Goal: Information Seeking & Learning: Learn about a topic

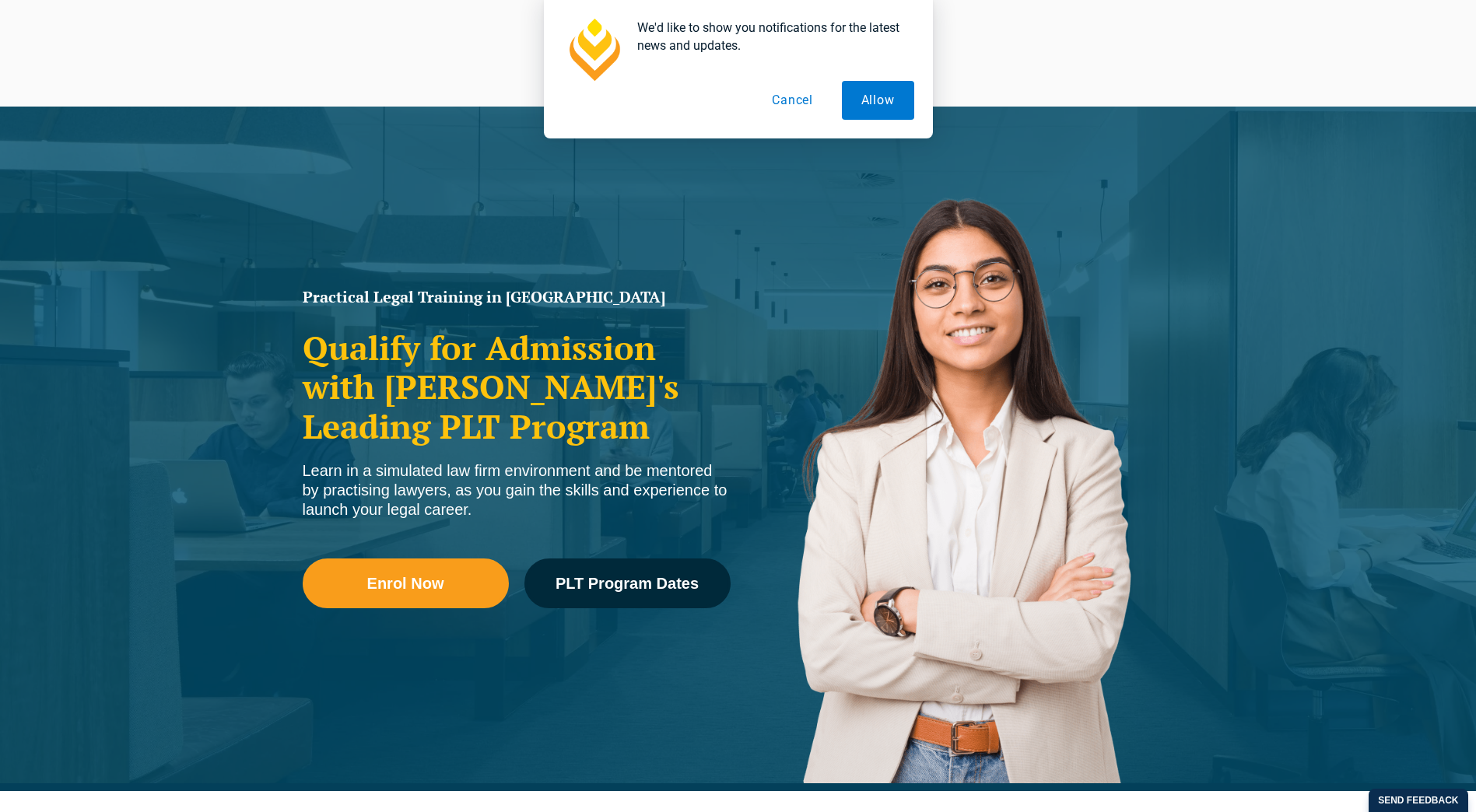
click at [807, 96] on button "Cancel" at bounding box center [793, 100] width 81 height 39
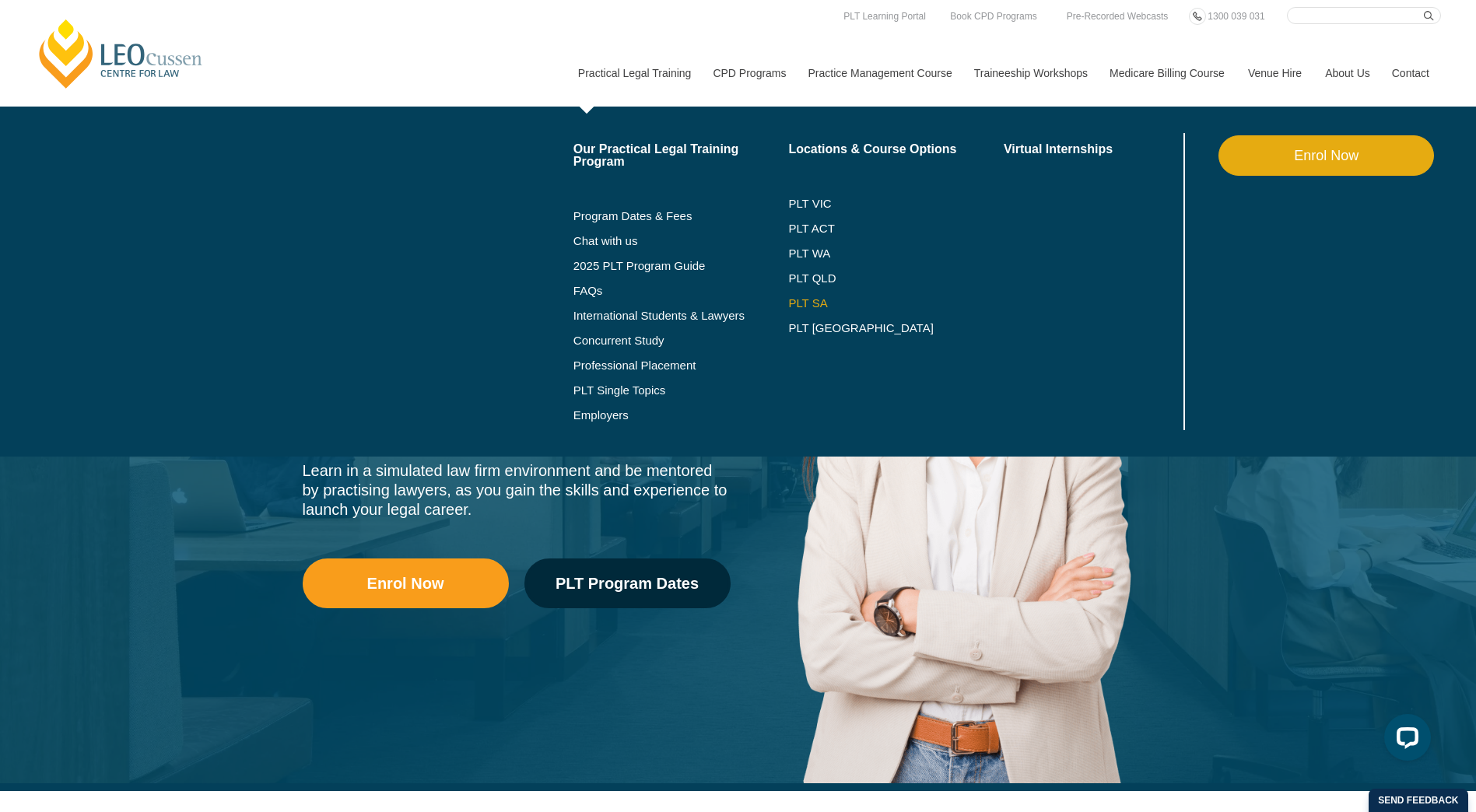
click at [805, 299] on link "PLT SA" at bounding box center [896, 303] width 216 height 12
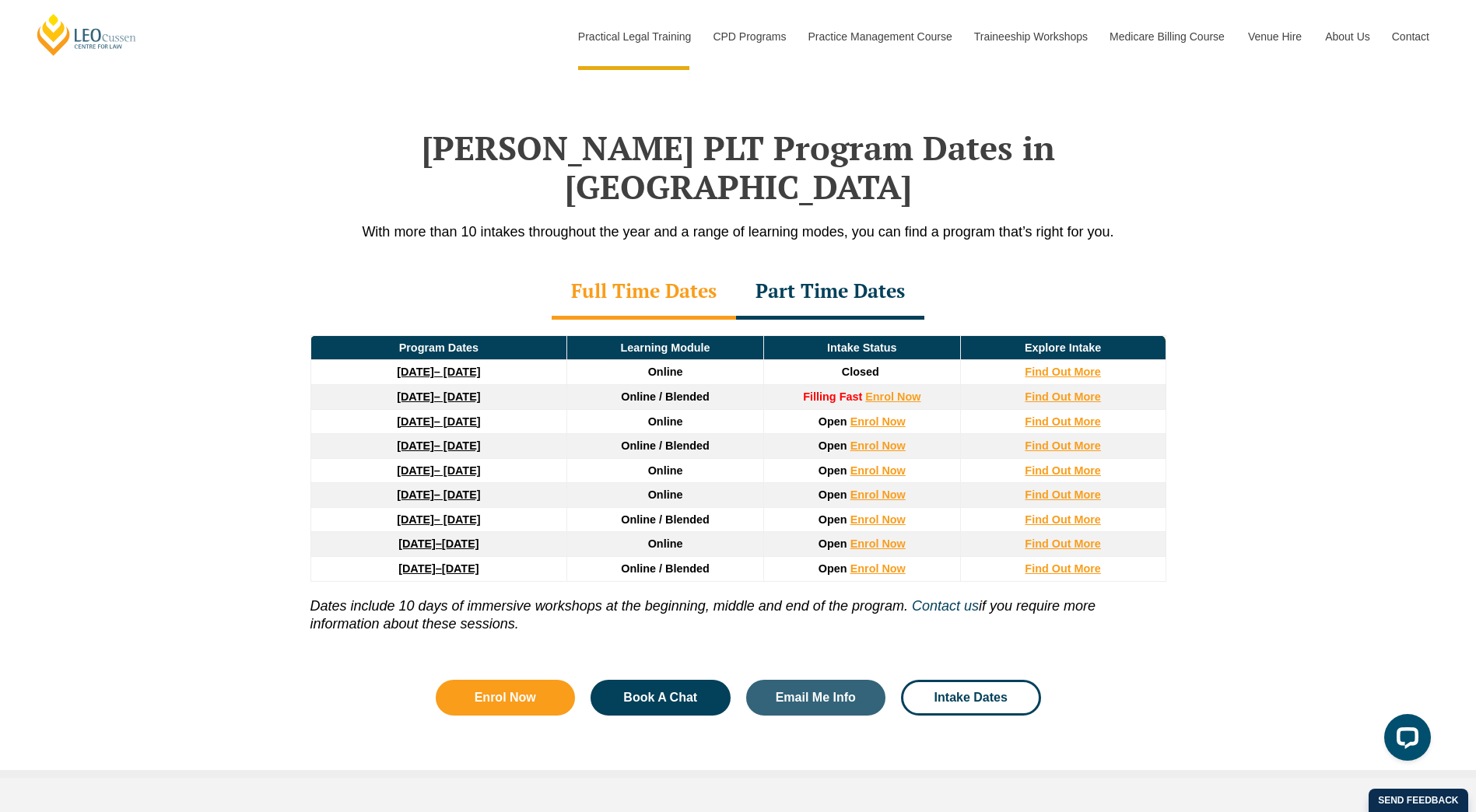
scroll to position [1953, 0]
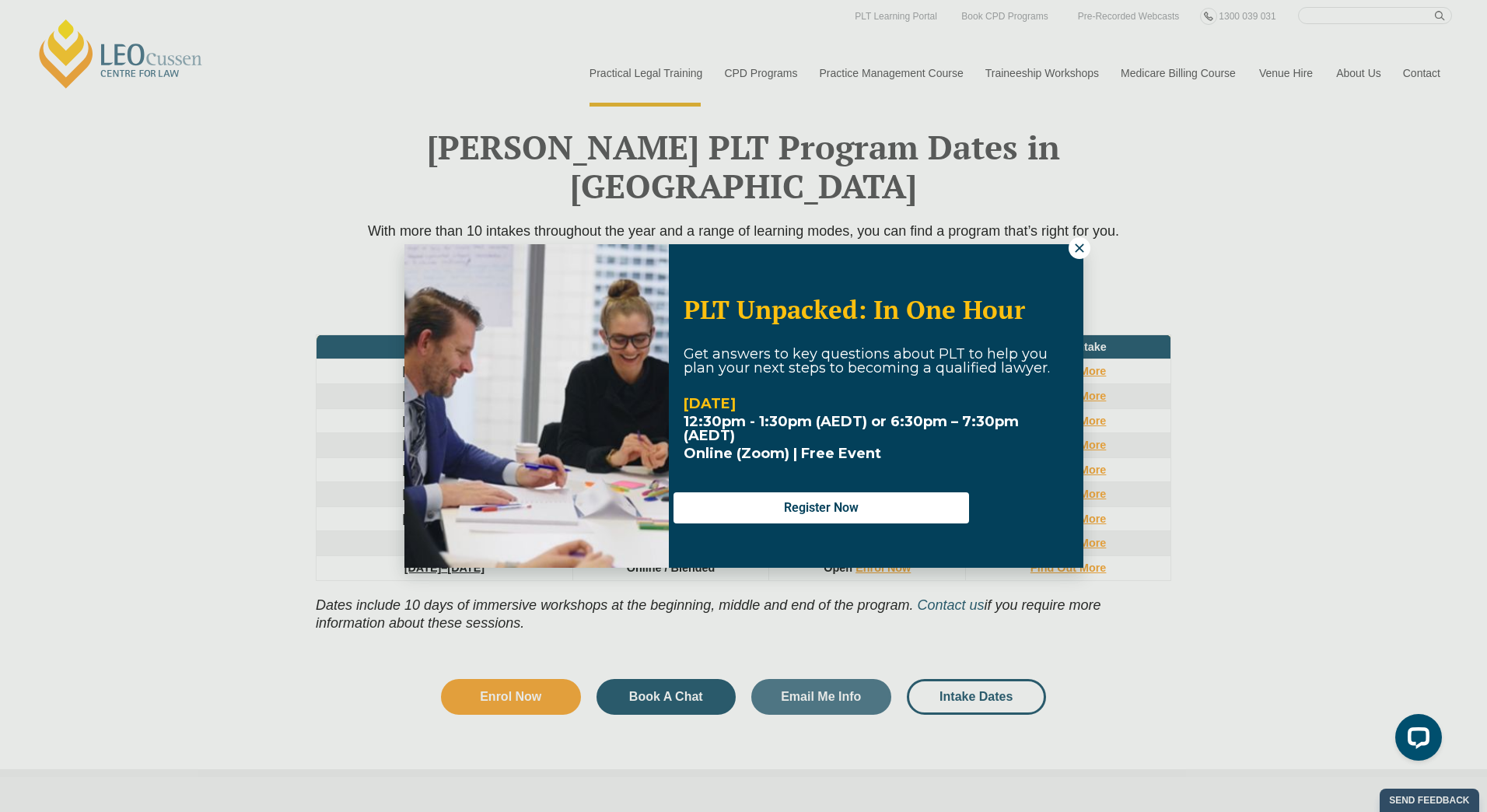
click at [1086, 237] on div "PLT Unpacked: In One Hour Get answers to key questions about PLT to help you pl…" at bounding box center [743, 406] width 1487 height 812
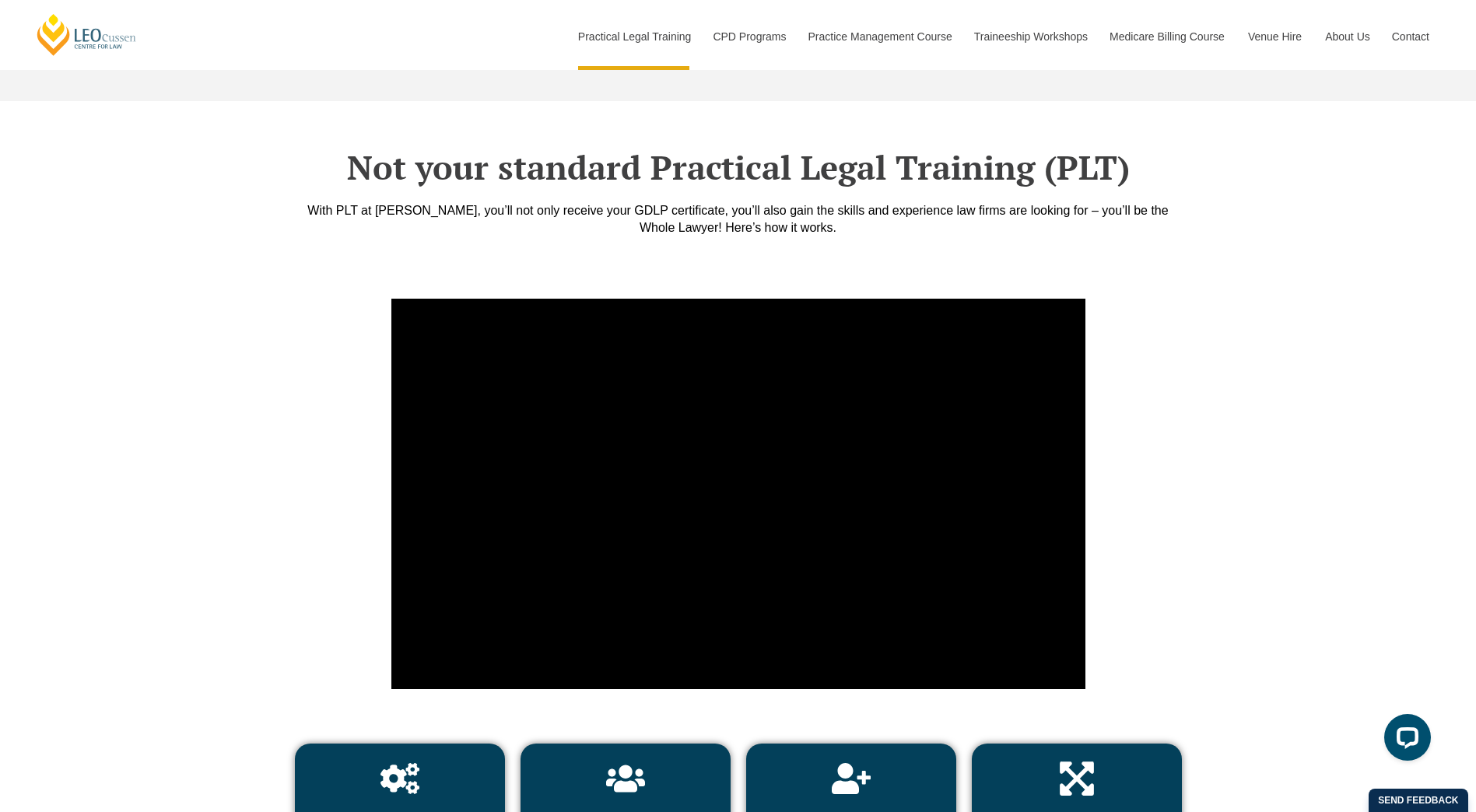
scroll to position [5325, 0]
